Goal: Transaction & Acquisition: Register for event/course

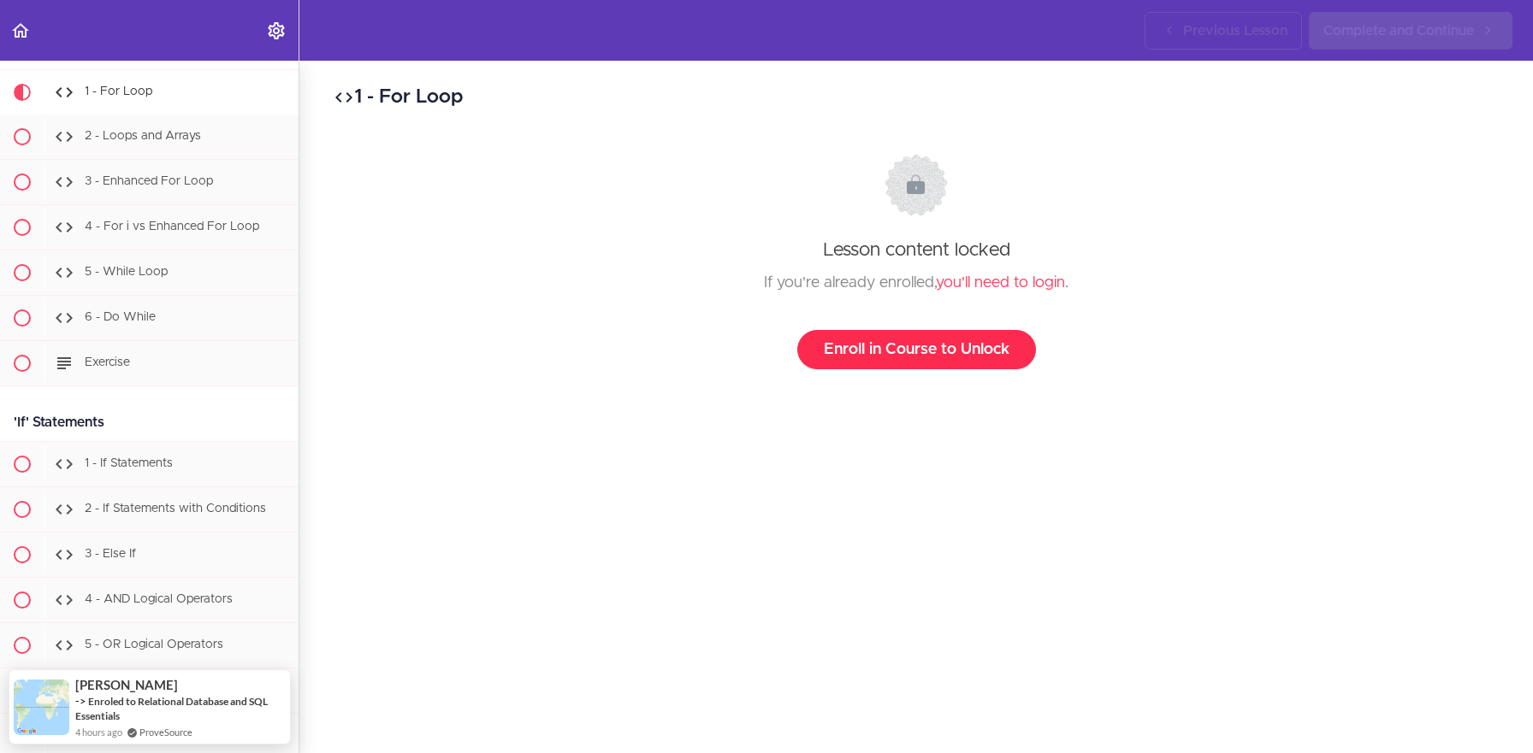
click at [921, 340] on link "Enroll in Course to Unlock" at bounding box center [916, 349] width 239 height 39
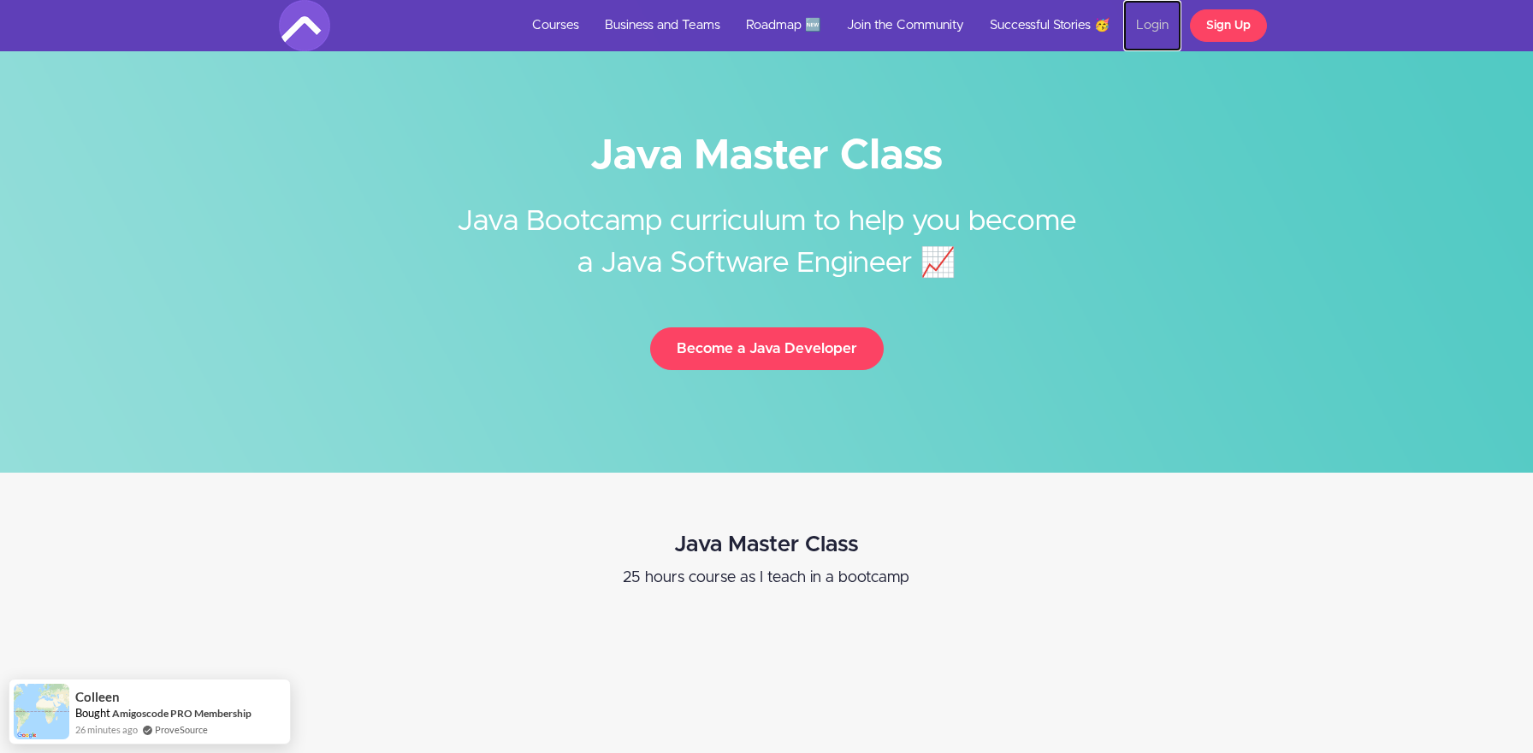
click at [1149, 30] on link "Login" at bounding box center [1152, 25] width 58 height 51
